Goal: Task Accomplishment & Management: Use online tool/utility

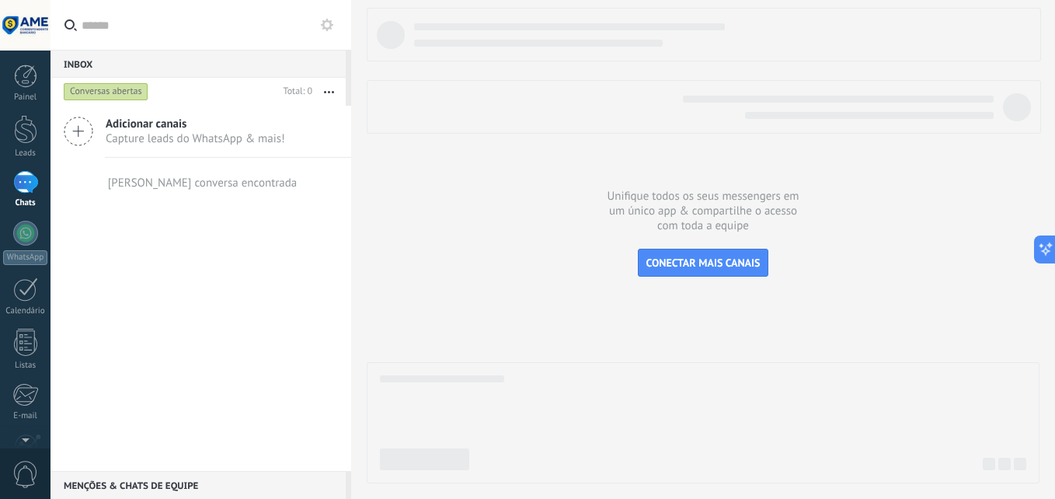
click at [119, 127] on span "Adicionar canais" at bounding box center [195, 123] width 179 height 15
click at [721, 272] on button "CONECTAR MAIS CANAIS" at bounding box center [703, 262] width 131 height 28
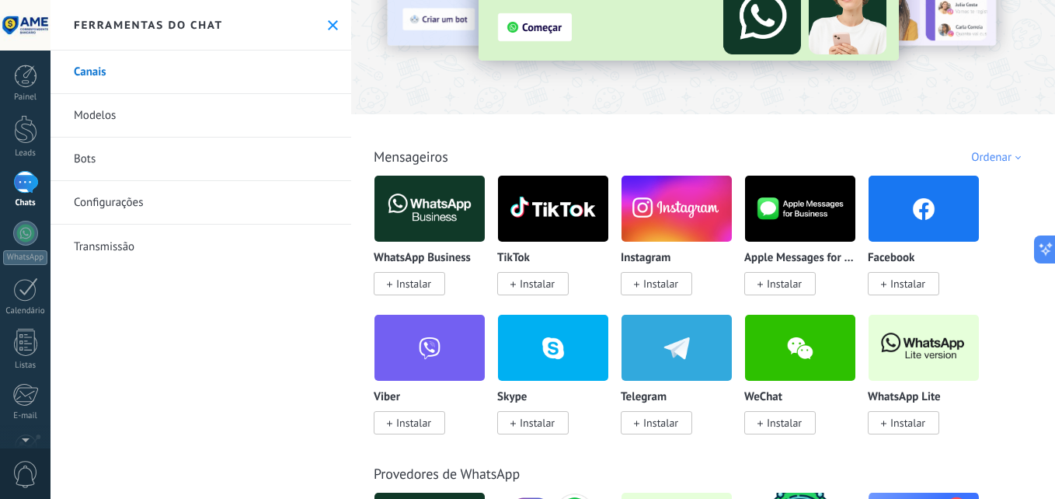
scroll to position [155, 0]
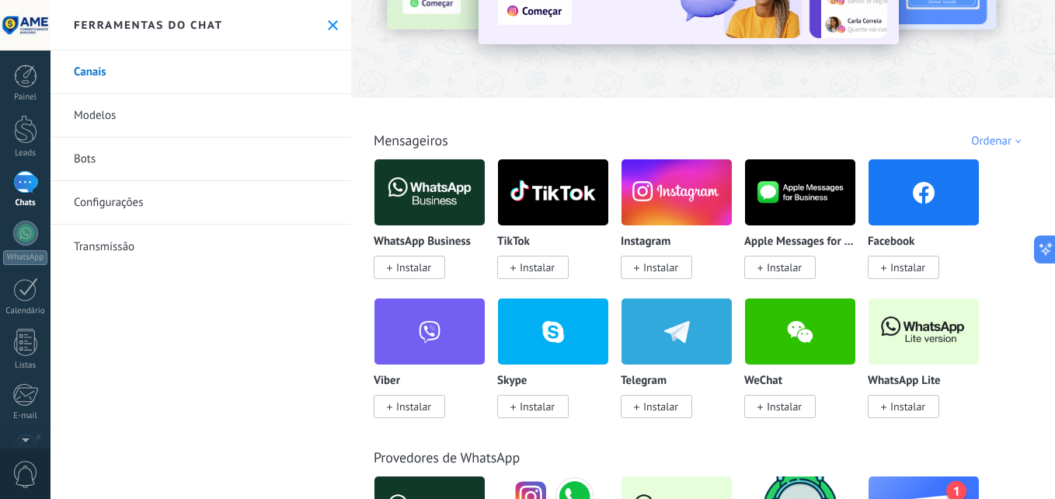
click at [411, 267] on span "Instalar" at bounding box center [413, 267] width 35 height 14
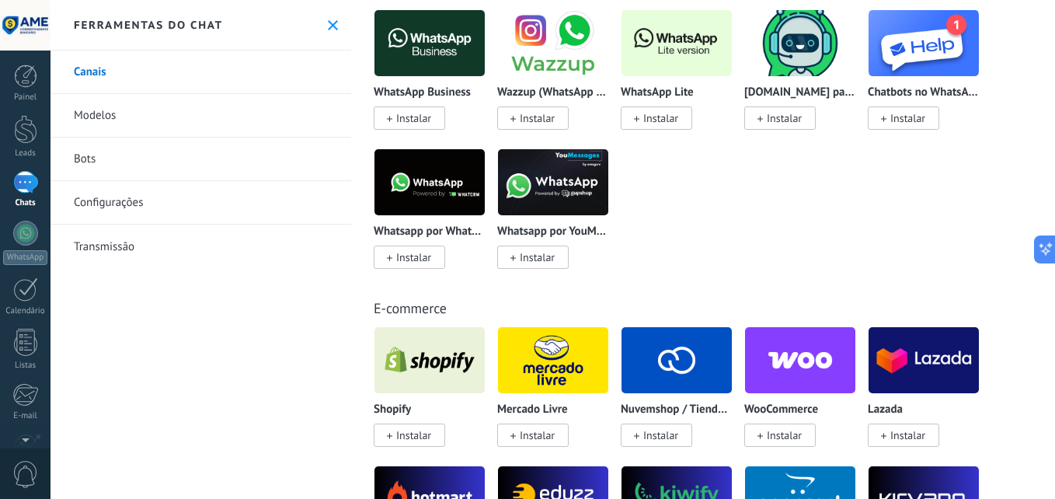
scroll to position [700, 0]
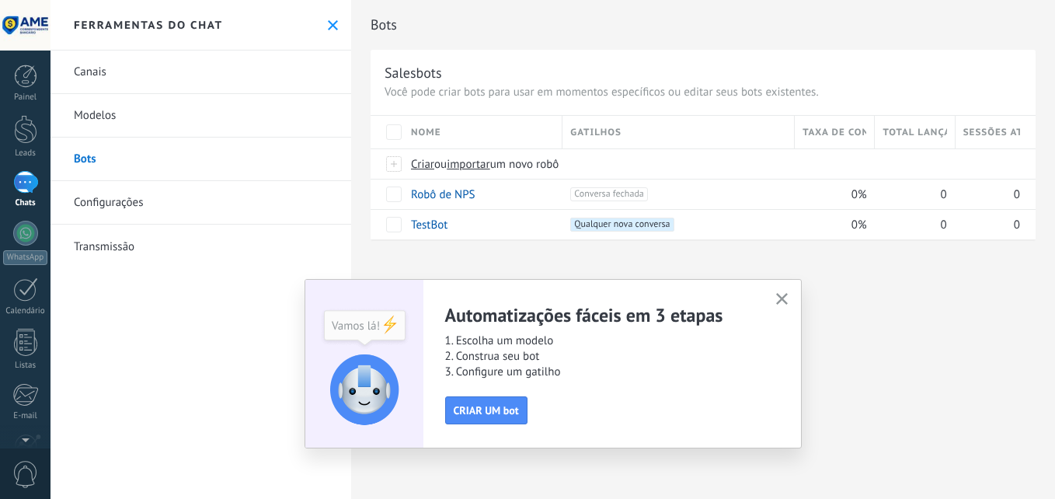
click at [781, 297] on icon "button" at bounding box center [782, 299] width 12 height 12
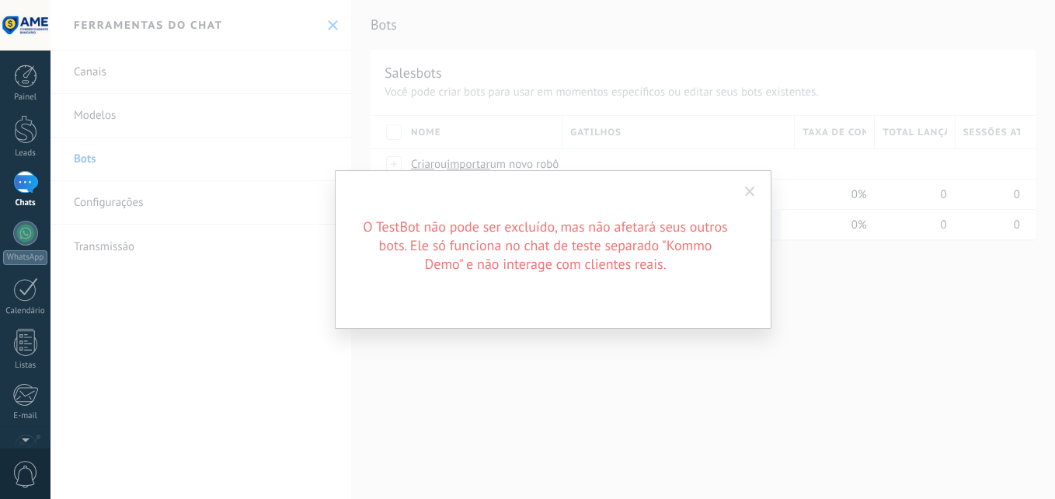
click at [751, 186] on span at bounding box center [750, 191] width 10 height 11
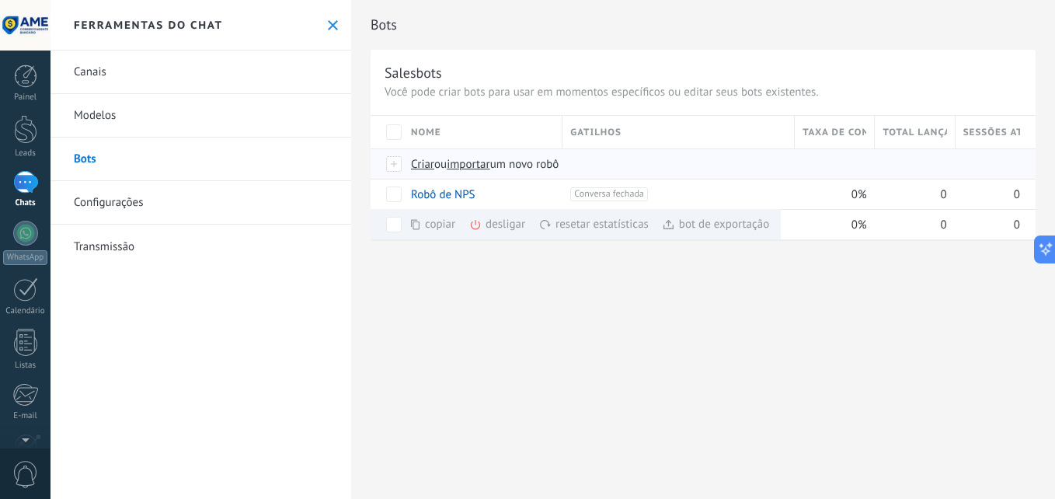
click at [422, 162] on span "Criar" at bounding box center [422, 164] width 23 height 15
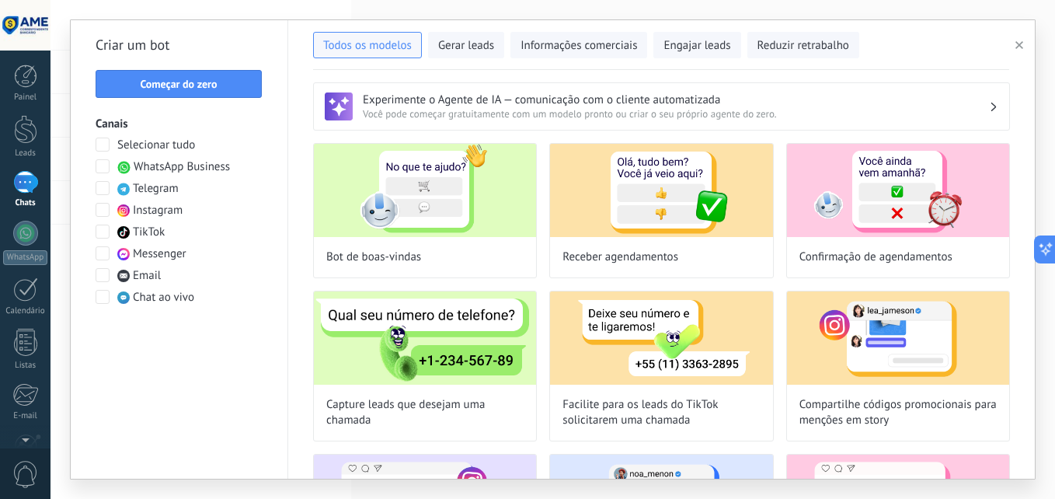
click at [103, 162] on span at bounding box center [103, 166] width 14 height 14
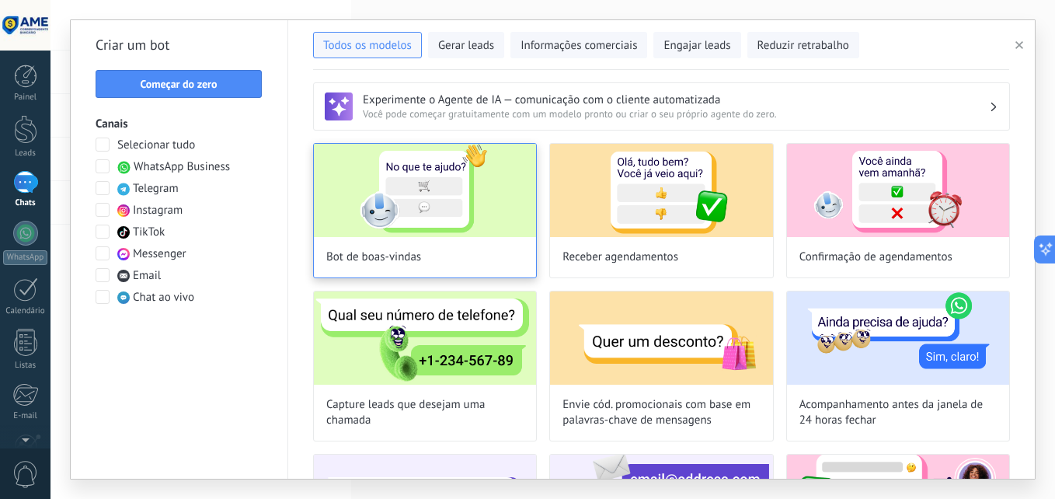
click at [419, 173] on img at bounding box center [425, 190] width 222 height 93
type input "**********"
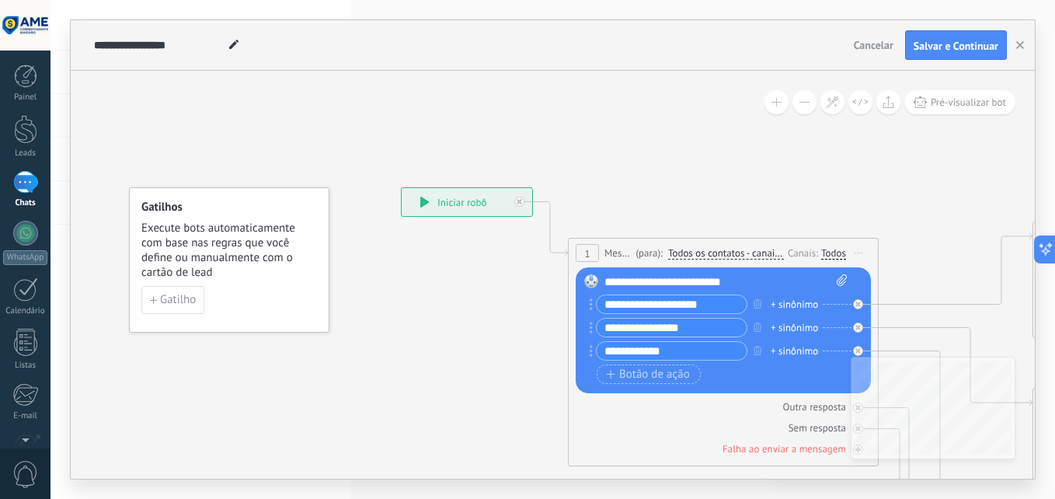
click at [426, 203] on icon at bounding box center [424, 201] width 9 height 11
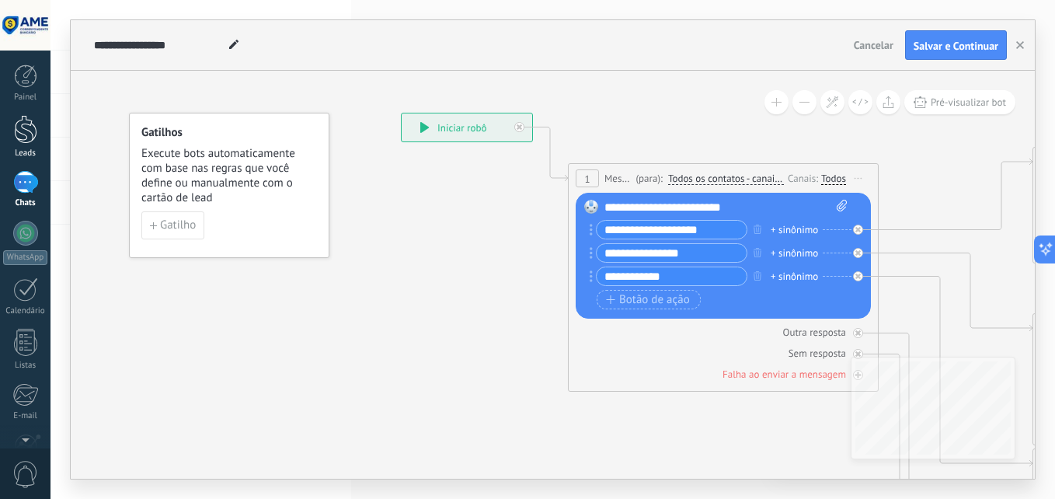
click at [26, 143] on div at bounding box center [25, 129] width 23 height 29
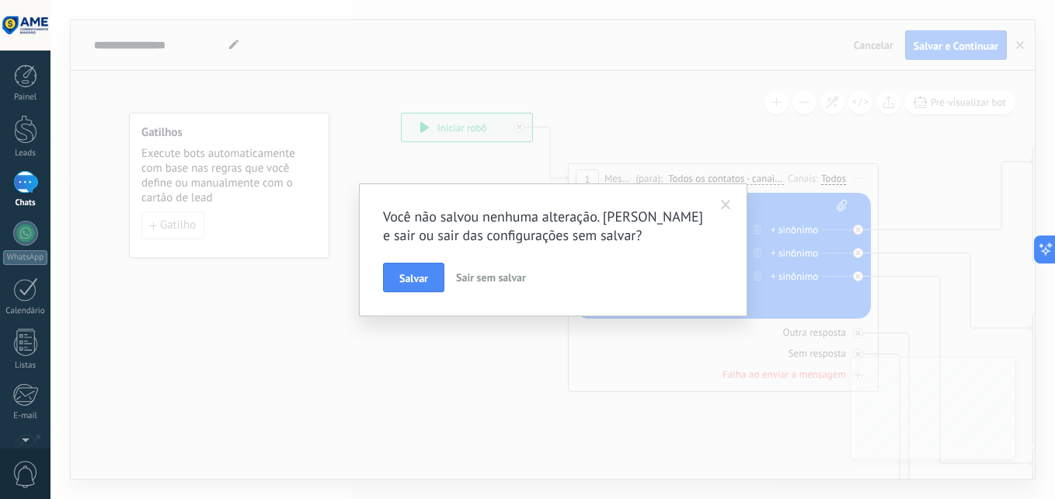
click at [483, 281] on span "Sair sem salvar" at bounding box center [491, 277] width 70 height 14
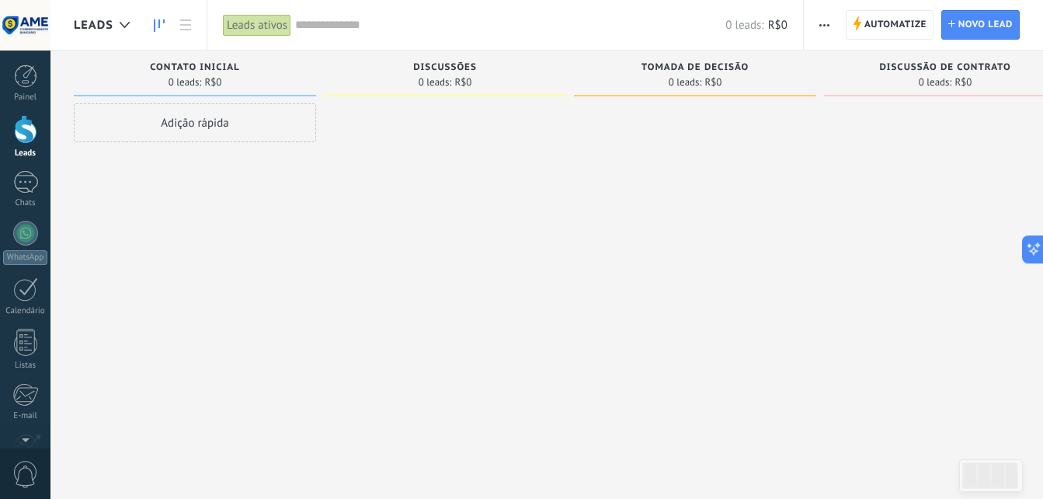
click at [211, 128] on div "Adição rápida" at bounding box center [195, 122] width 242 height 39
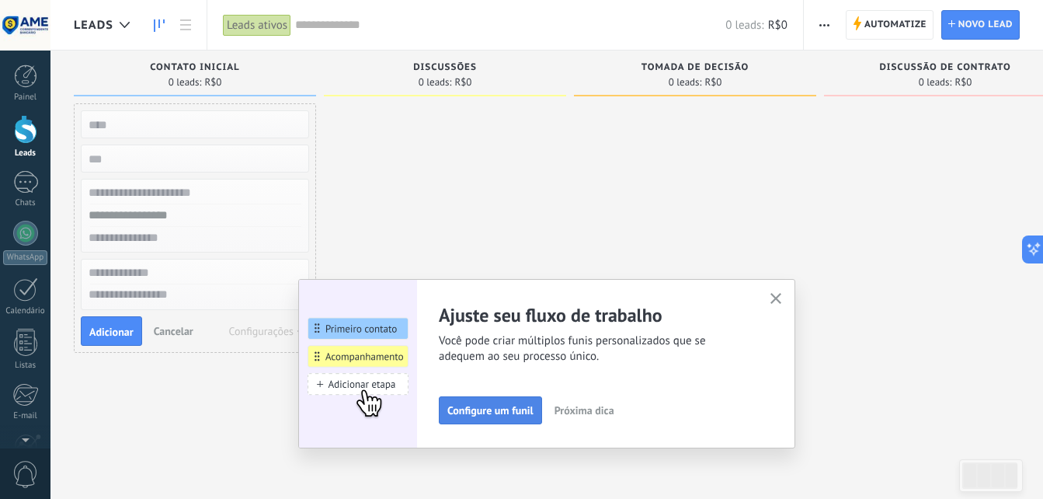
click at [525, 411] on span "Configure um funil" at bounding box center [490, 410] width 86 height 11
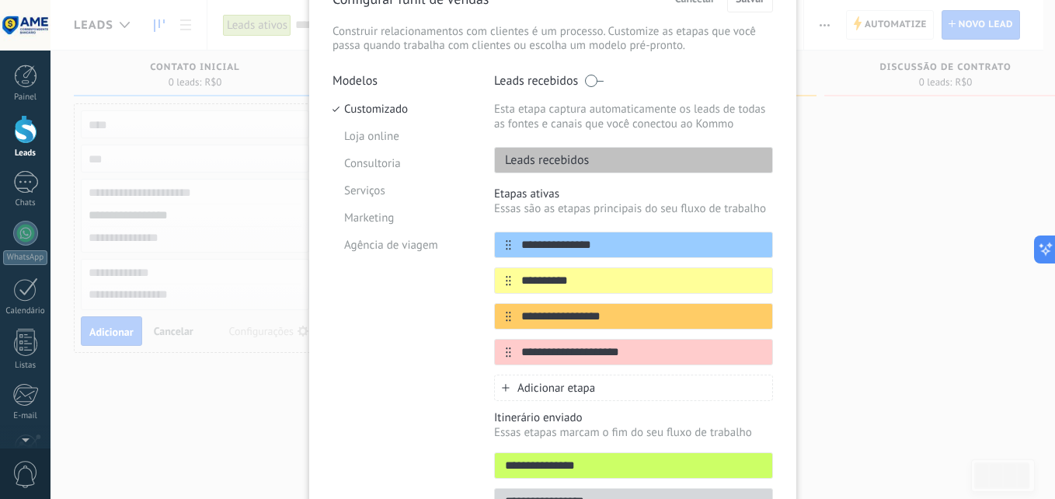
scroll to position [155, 0]
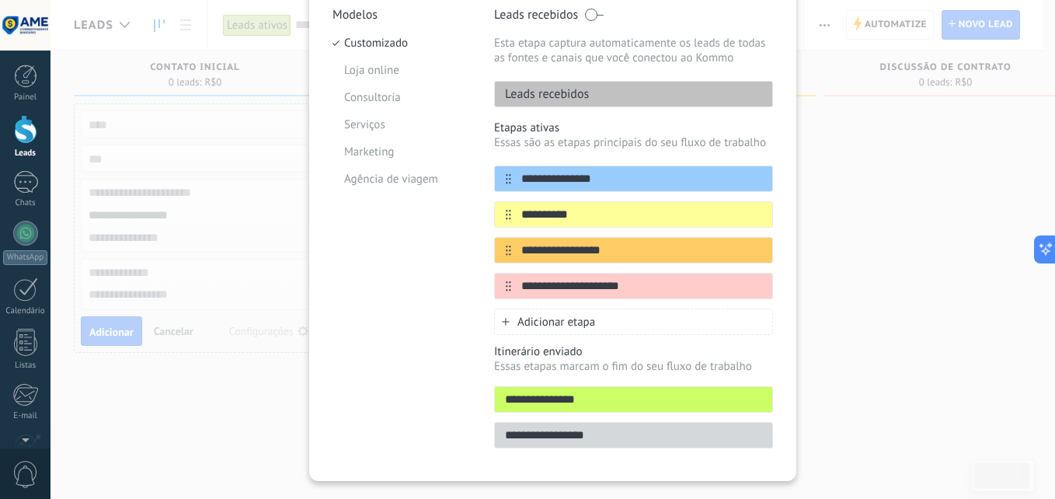
click at [823, 280] on div "**********" at bounding box center [552, 249] width 1004 height 499
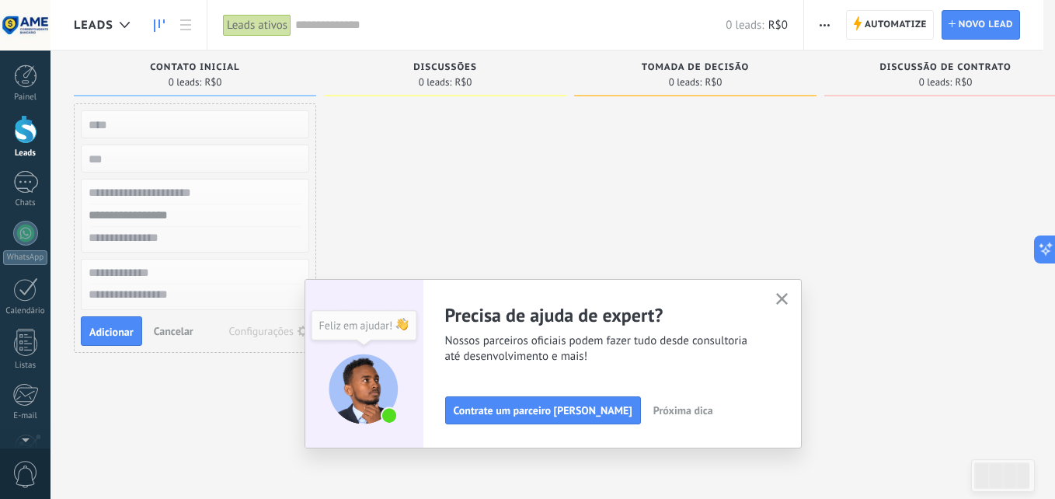
scroll to position [0, 0]
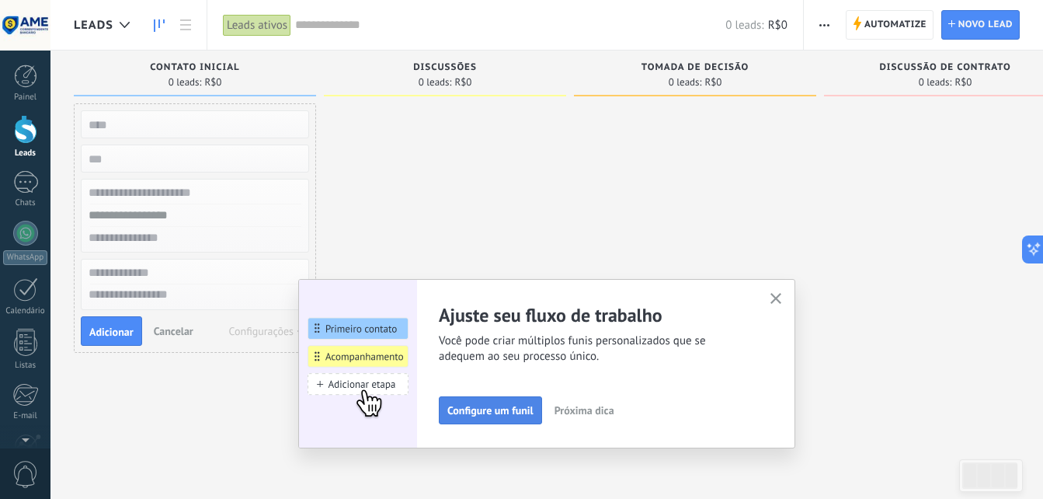
click at [533, 408] on span "Configure um funil" at bounding box center [490, 410] width 86 height 11
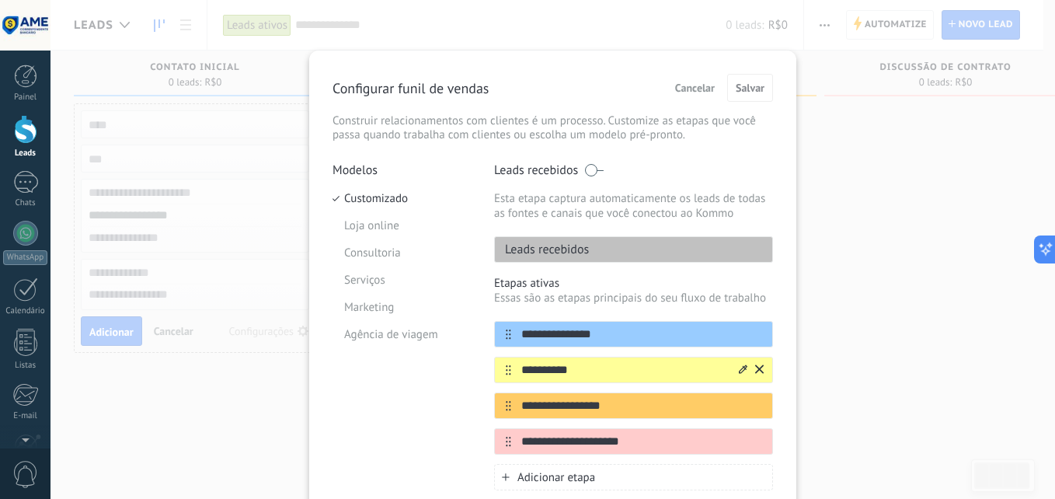
click at [738, 370] on icon at bounding box center [742, 368] width 9 height 9
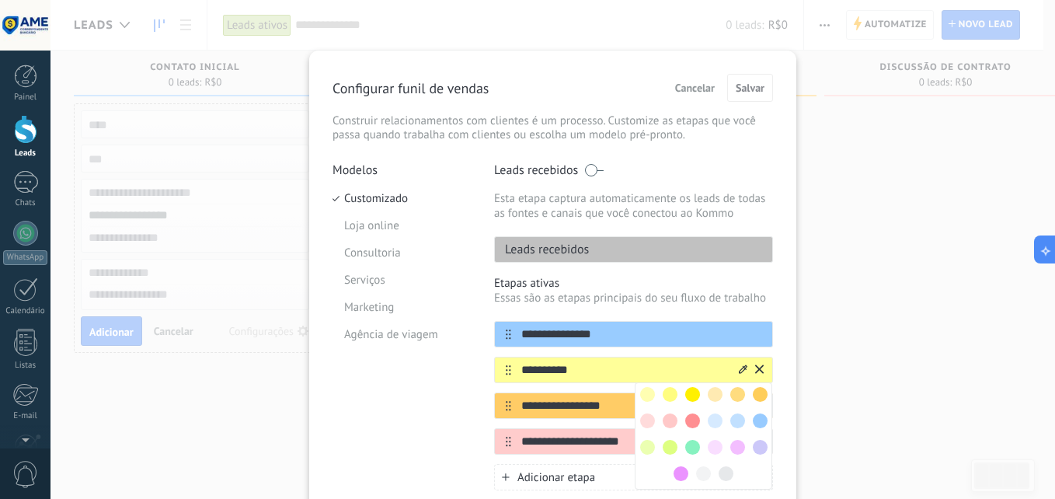
click at [804, 369] on div "**********" at bounding box center [552, 249] width 1004 height 499
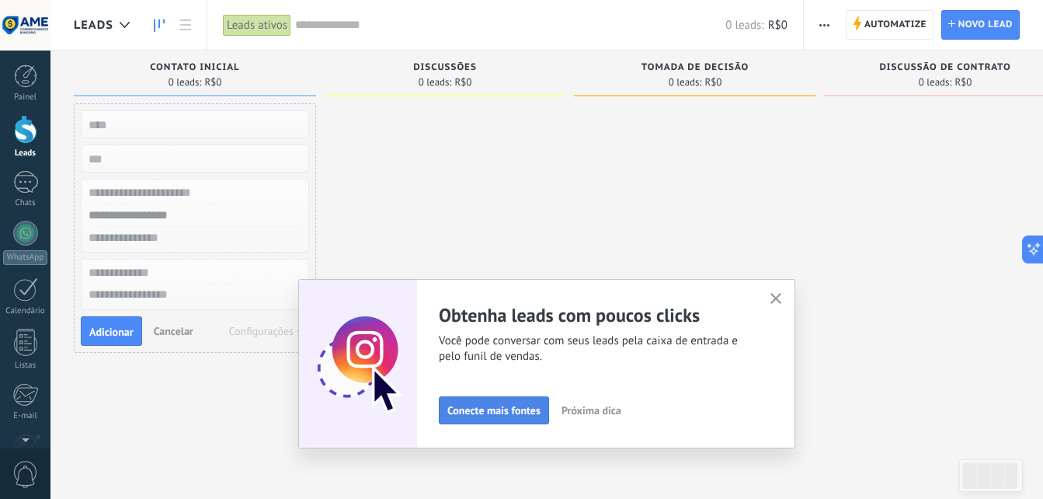
click at [513, 406] on span "Conecte mais fontes" at bounding box center [493, 410] width 93 height 11
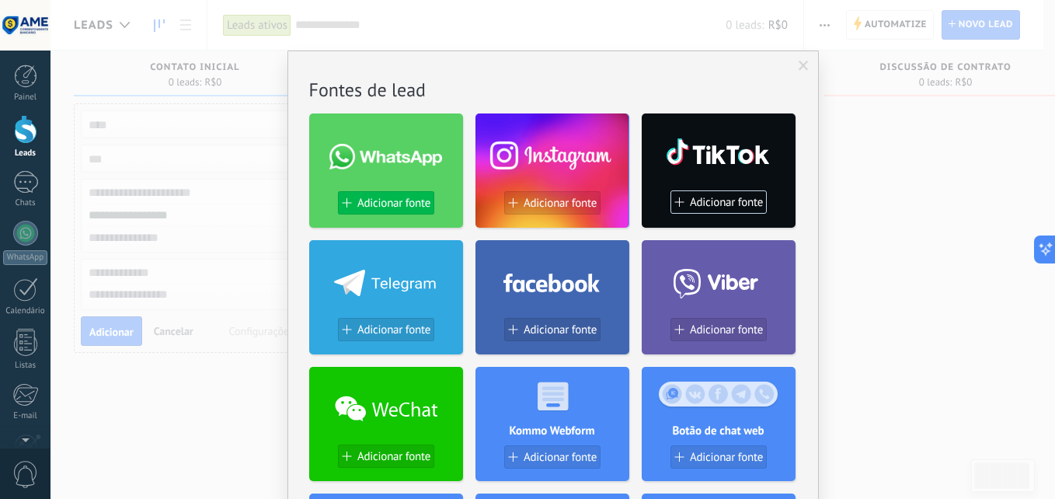
click at [374, 203] on span "Adicionar fonte" at bounding box center [393, 202] width 73 height 13
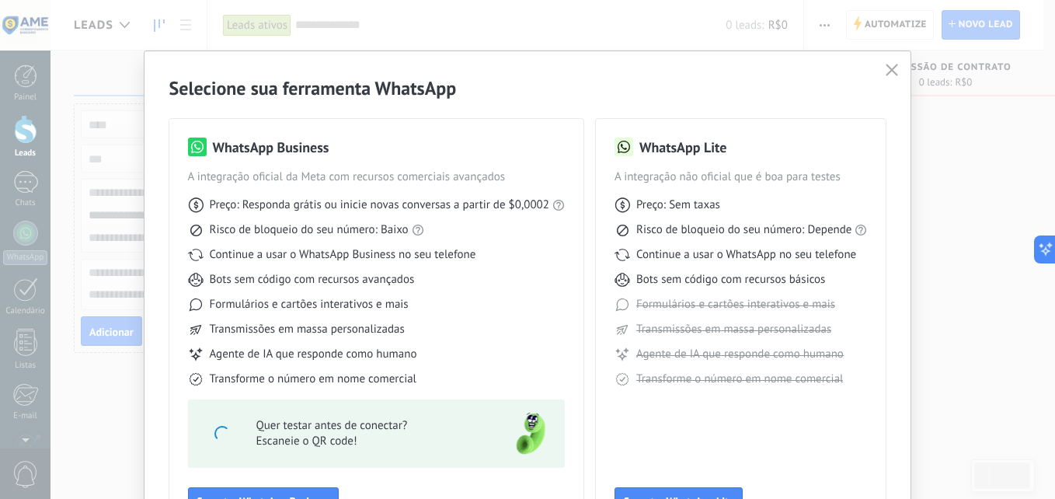
scroll to position [111, 0]
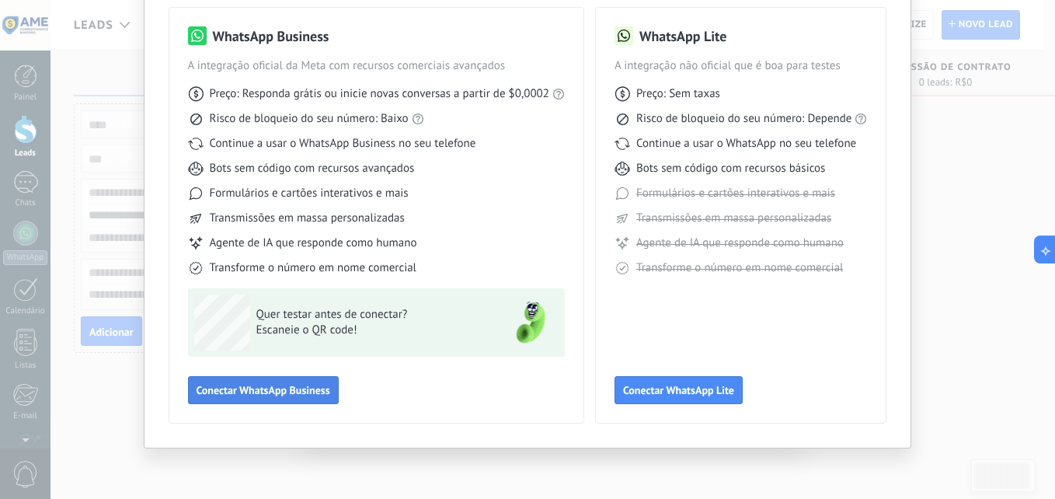
click at [321, 395] on span "Conectar WhatsApp Business" at bounding box center [263, 389] width 134 height 11
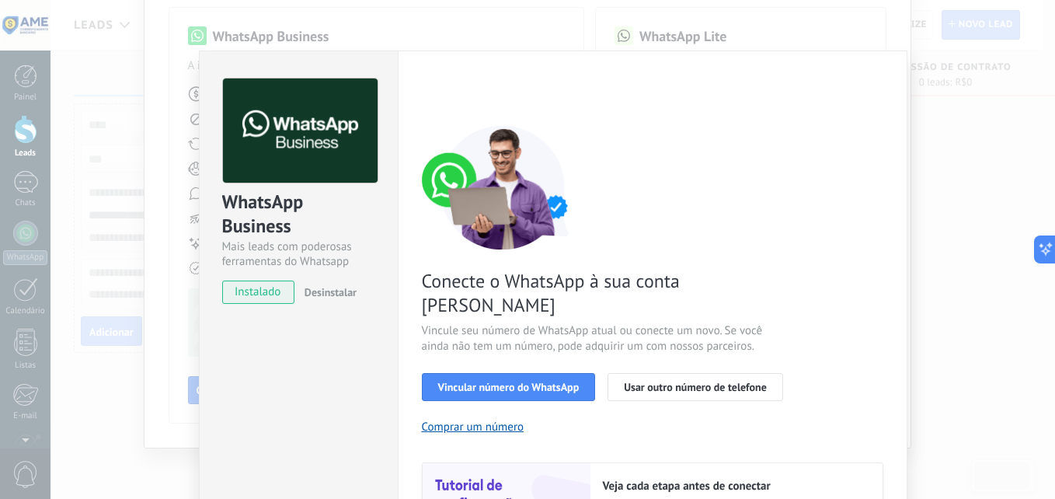
click at [254, 296] on span "instalado" at bounding box center [258, 291] width 71 height 23
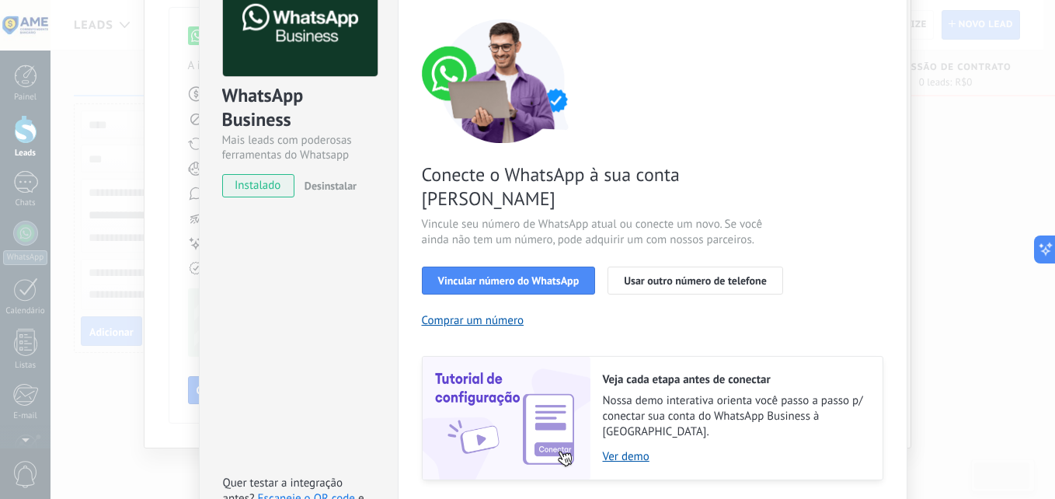
scroll to position [155, 0]
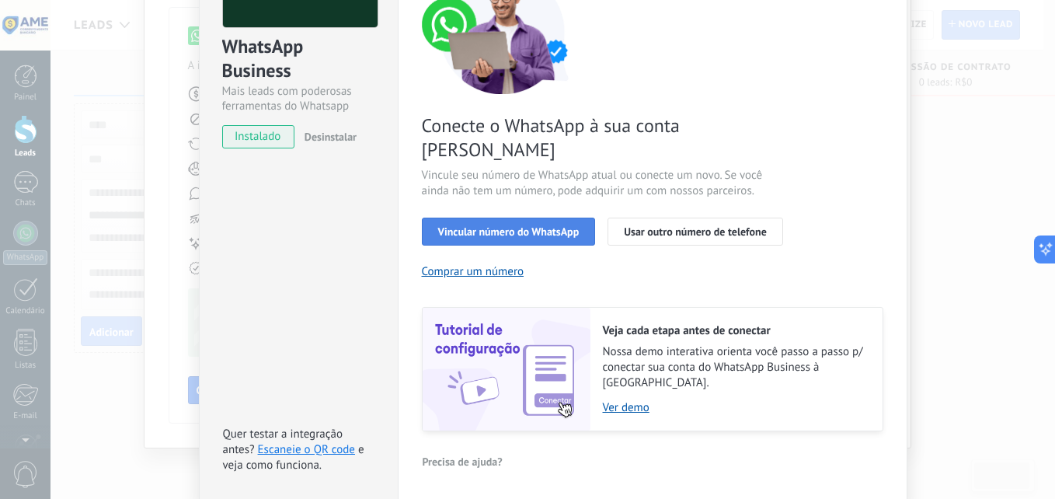
click at [529, 226] on span "Vincular número do WhatsApp" at bounding box center [508, 231] width 141 height 11
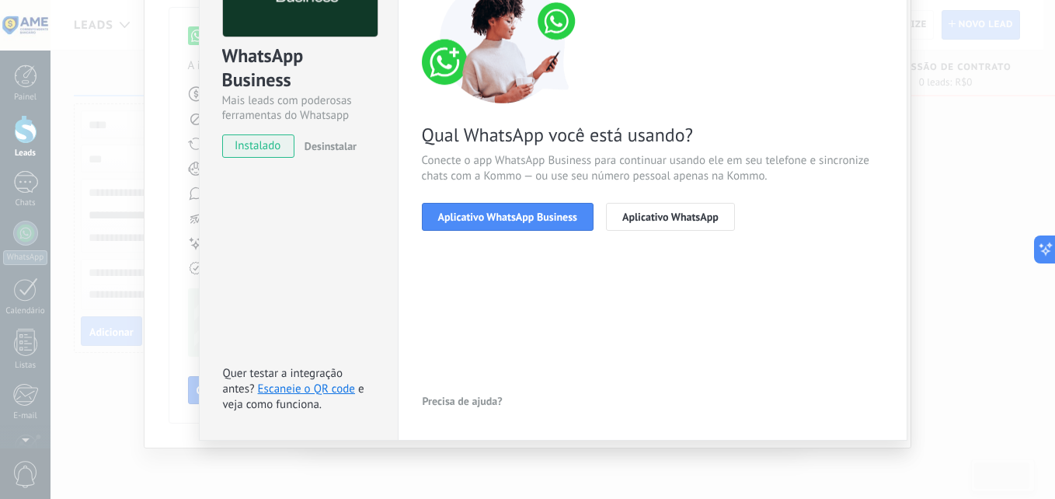
scroll to position [146, 0]
click at [573, 219] on span "Aplicativo WhatsApp Business" at bounding box center [507, 216] width 139 height 11
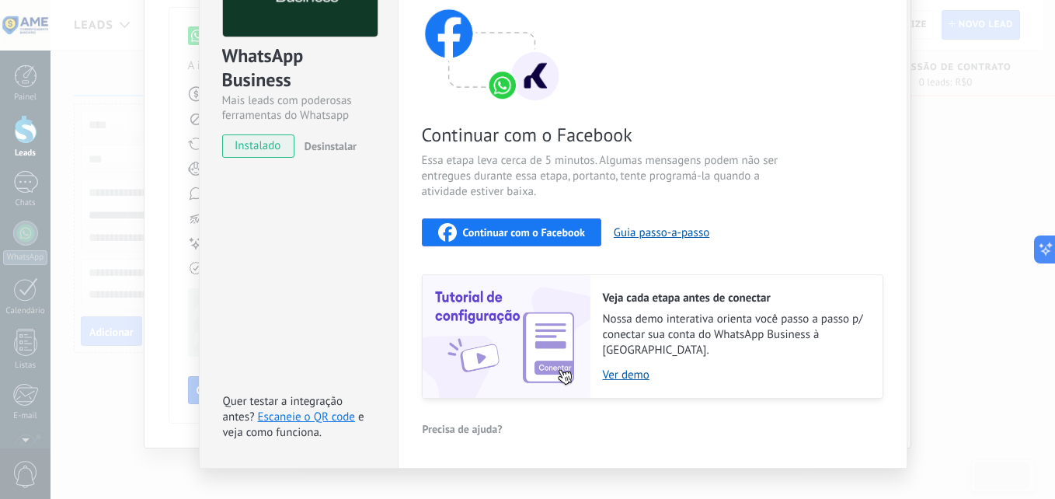
click at [547, 229] on span "Continuar com o Facebook" at bounding box center [524, 232] width 122 height 11
click at [465, 235] on span "Continuar com o Facebook" at bounding box center [524, 232] width 122 height 11
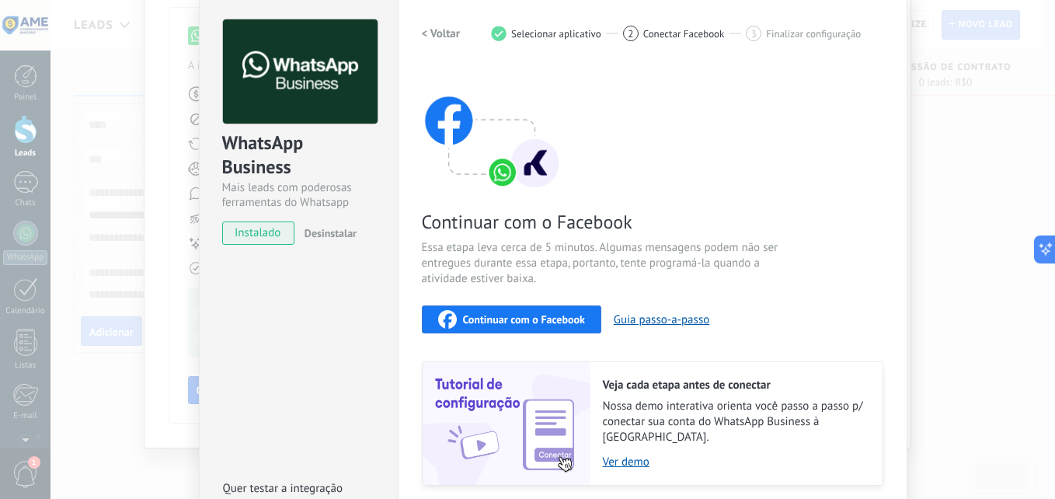
scroll to position [0, 0]
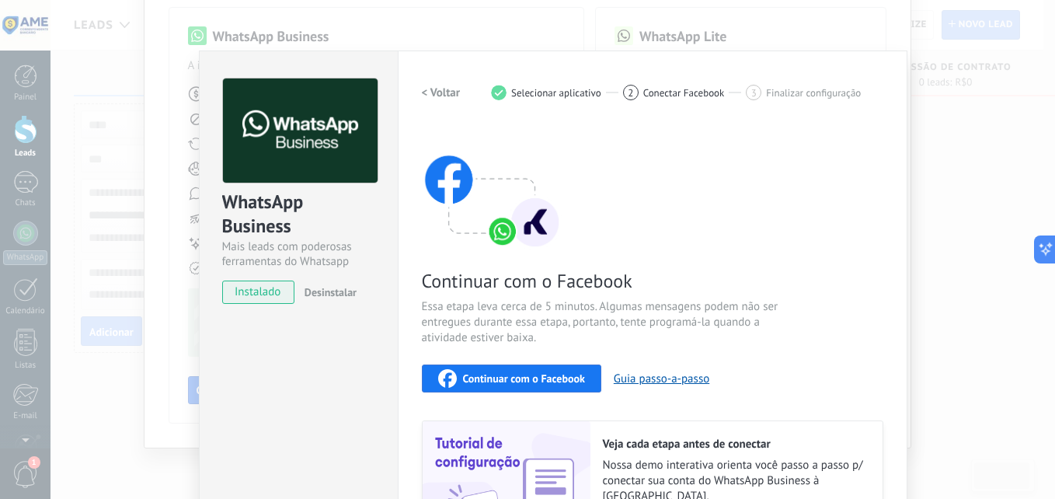
click at [959, 151] on div "WhatsApp Business Mais leads com poderosas ferramentas do Whatsapp instalado De…" at bounding box center [552, 249] width 1004 height 499
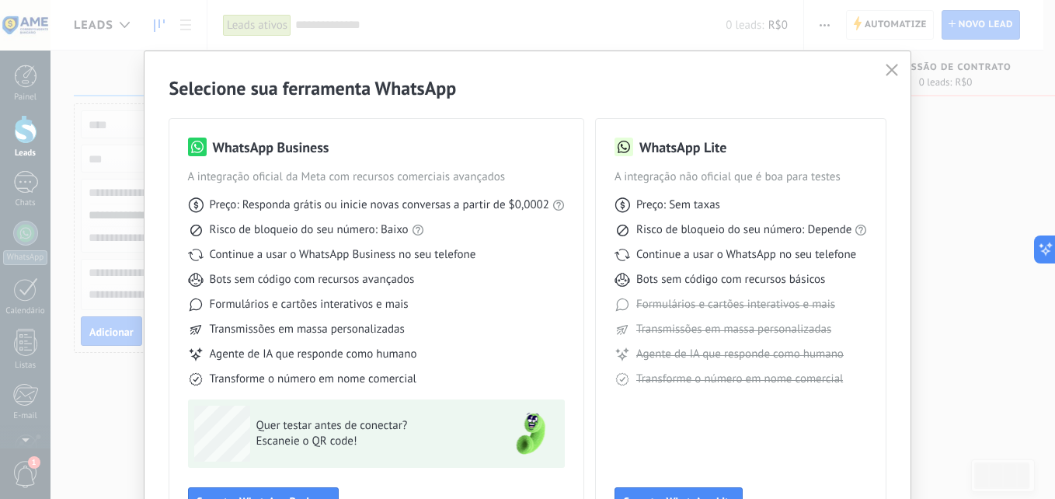
scroll to position [111, 0]
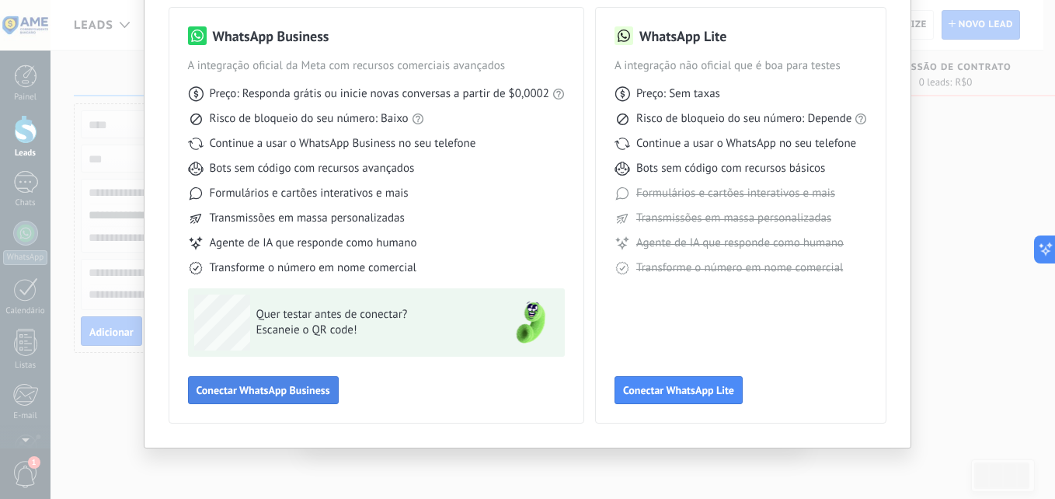
click at [308, 394] on span "Conectar WhatsApp Business" at bounding box center [263, 389] width 134 height 11
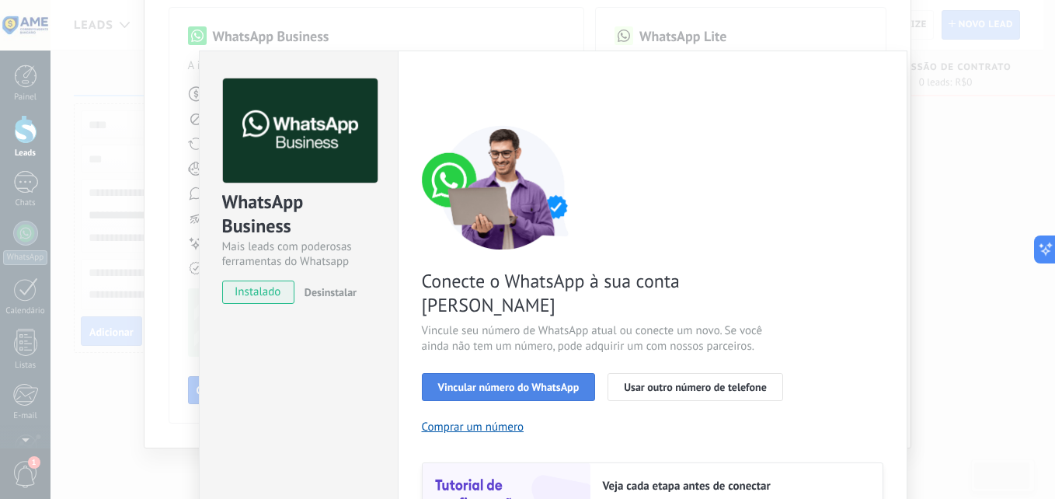
click at [524, 381] on span "Vincular número do WhatsApp" at bounding box center [508, 386] width 141 height 11
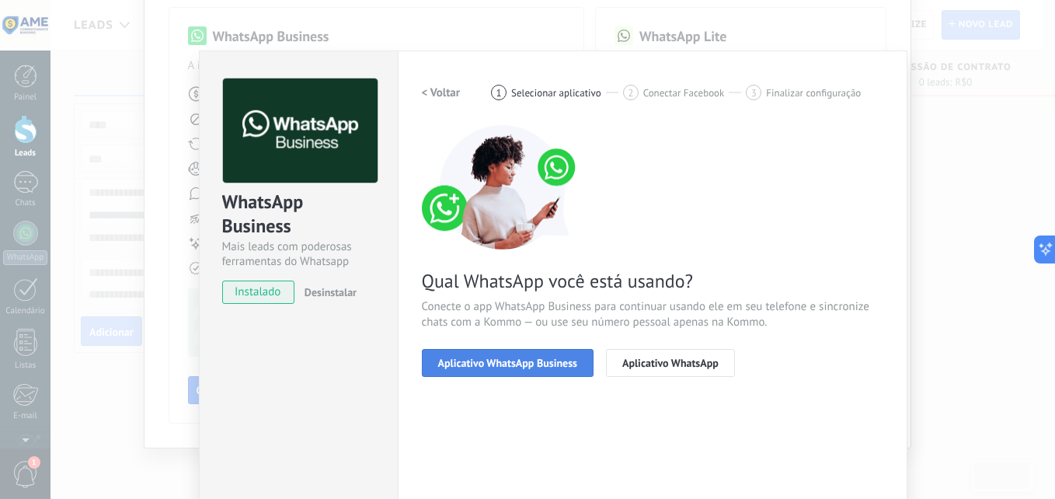
click at [555, 363] on span "Aplicativo WhatsApp Business" at bounding box center [507, 362] width 139 height 11
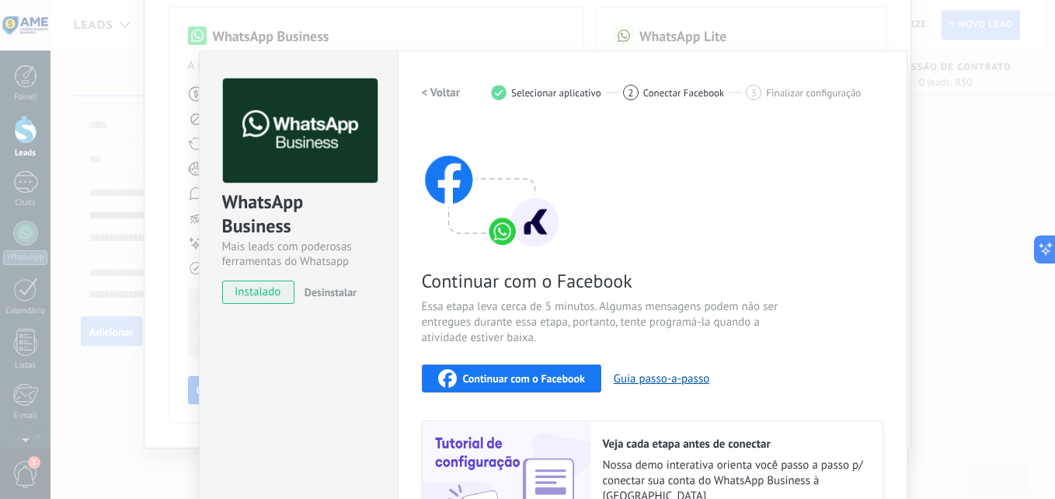
click at [575, 383] on span "Continuar com o Facebook" at bounding box center [524, 378] width 122 height 11
click at [967, 266] on div "WhatsApp Business Mais leads com poderosas ferramentas do Whatsapp instalado De…" at bounding box center [552, 249] width 1004 height 499
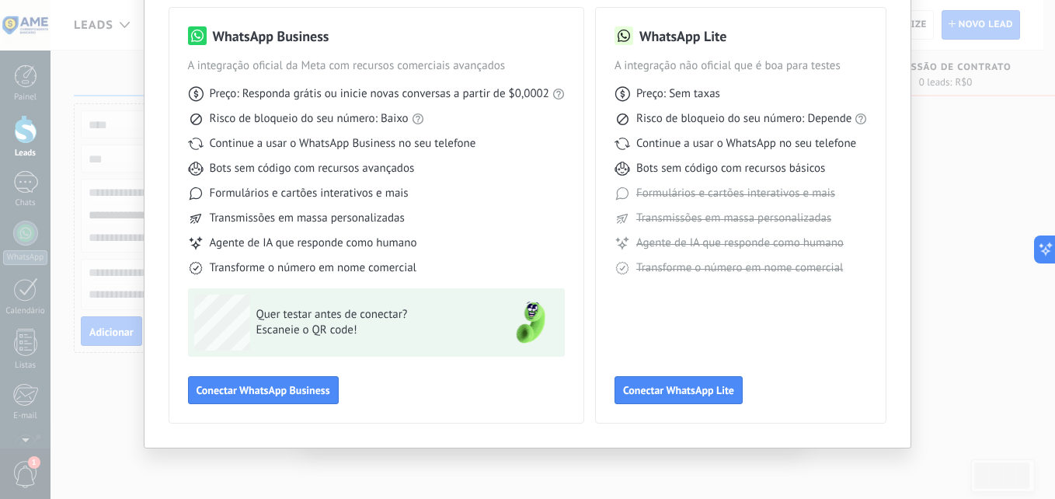
click at [957, 276] on div "Selecione sua ferramenta WhatsApp WhatsApp Business A integração oficial da Met…" at bounding box center [527, 249] width 1055 height 499
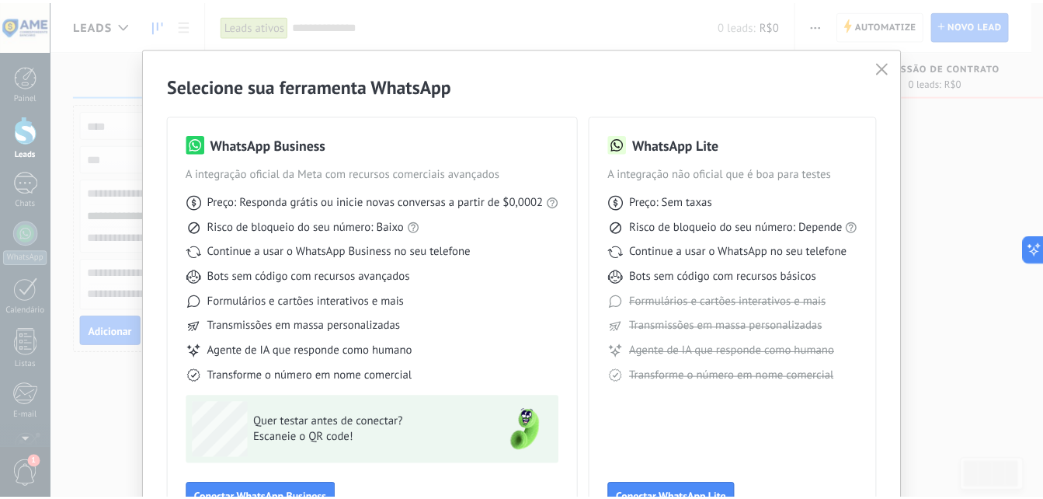
scroll to position [0, 0]
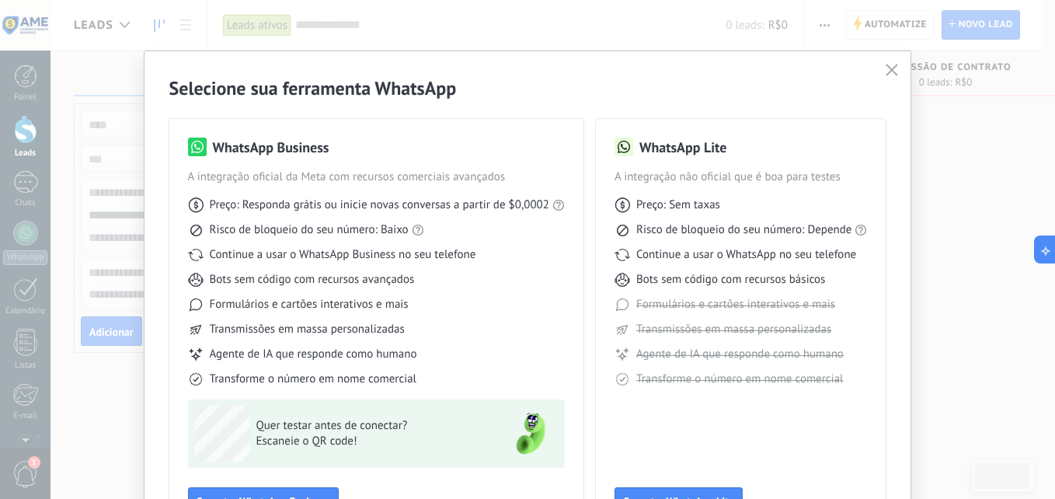
click at [885, 71] on icon "button" at bounding box center [891, 70] width 12 height 12
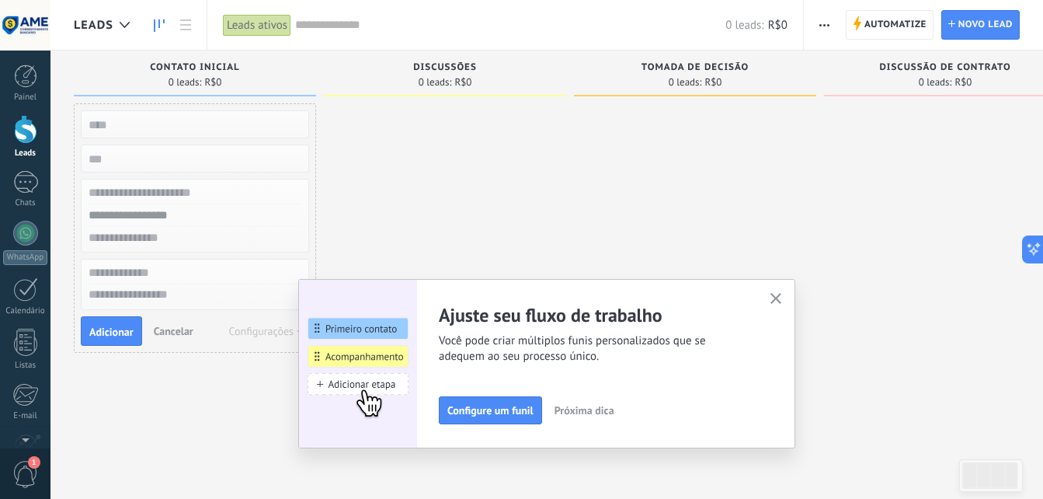
click at [782, 297] on use "button" at bounding box center [776, 299] width 12 height 12
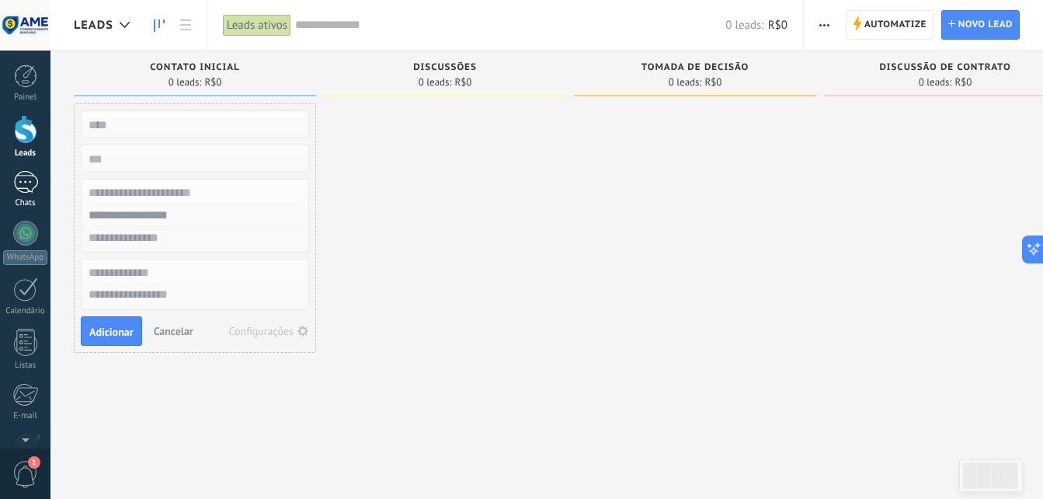
drag, startPoint x: 28, startPoint y: 181, endPoint x: 16, endPoint y: 179, distance: 11.8
click at [28, 181] on div at bounding box center [25, 182] width 25 height 23
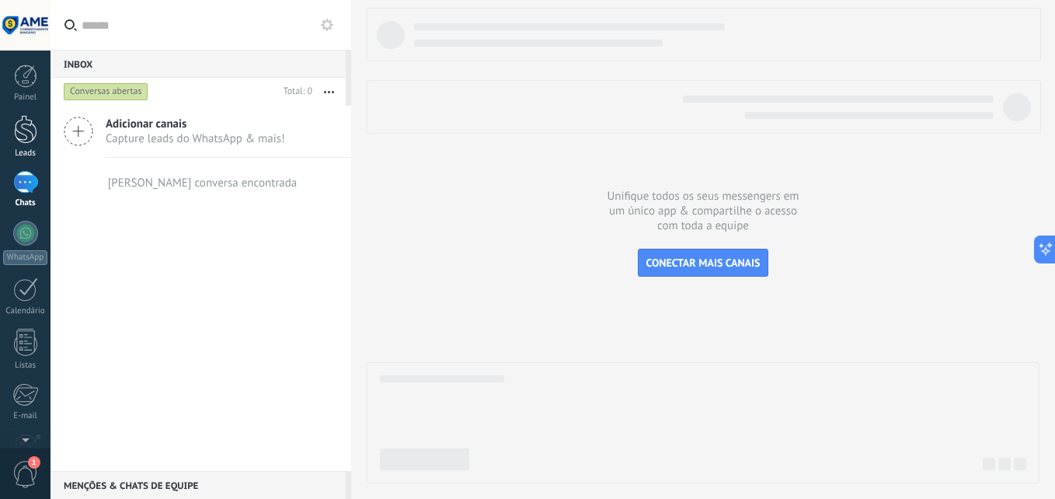
click at [22, 130] on div at bounding box center [25, 129] width 23 height 29
